Goal: Learn about a topic

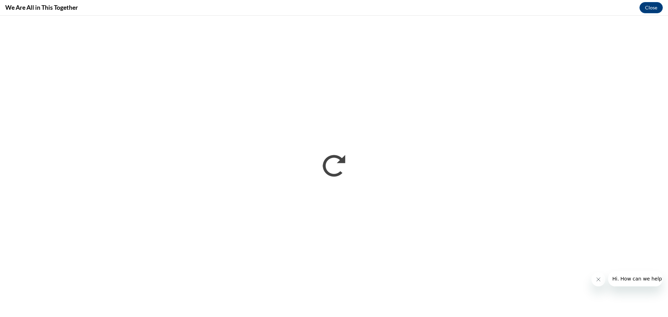
click at [596, 278] on icon "Close message from company" at bounding box center [598, 280] width 6 height 6
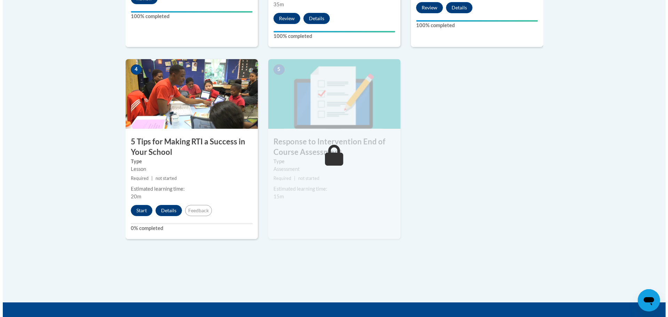
scroll to position [383, 0]
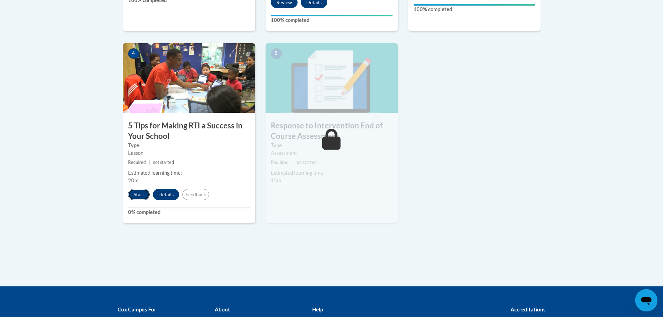
click at [139, 195] on button "Start" at bounding box center [139, 194] width 22 height 11
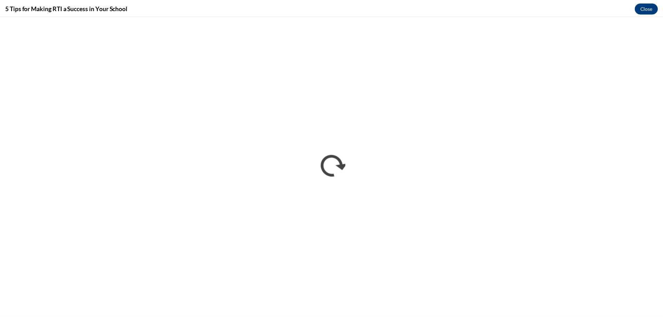
scroll to position [0, 0]
click at [647, 12] on button "Close" at bounding box center [650, 7] width 23 height 11
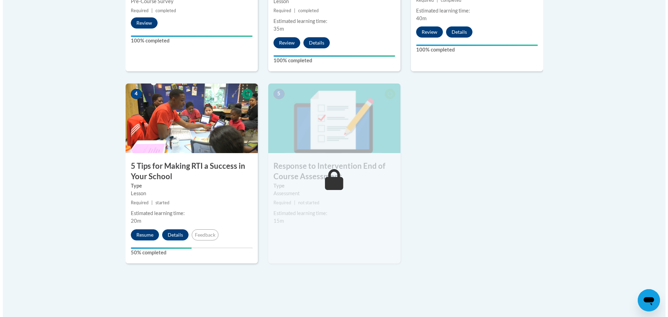
scroll to position [348, 0]
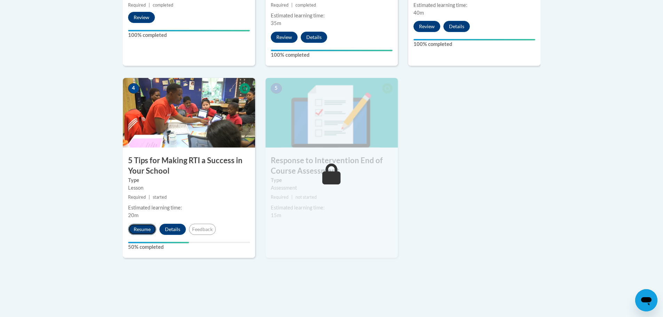
click at [143, 231] on button "Resume" at bounding box center [142, 229] width 28 height 11
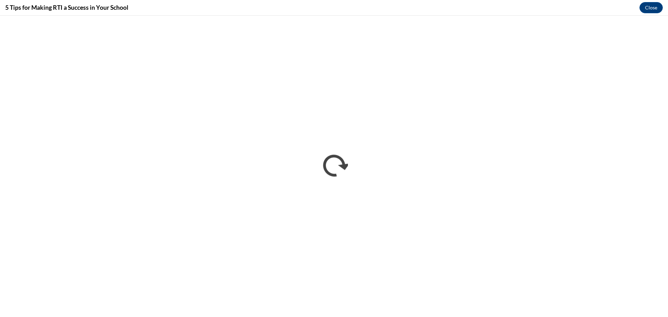
scroll to position [0, 0]
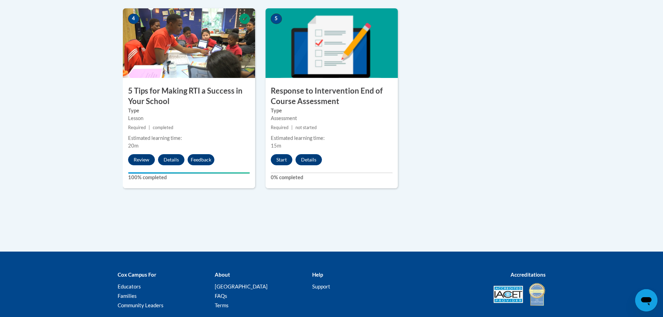
scroll to position [209, 0]
